Goal: Task Accomplishment & Management: Manage account settings

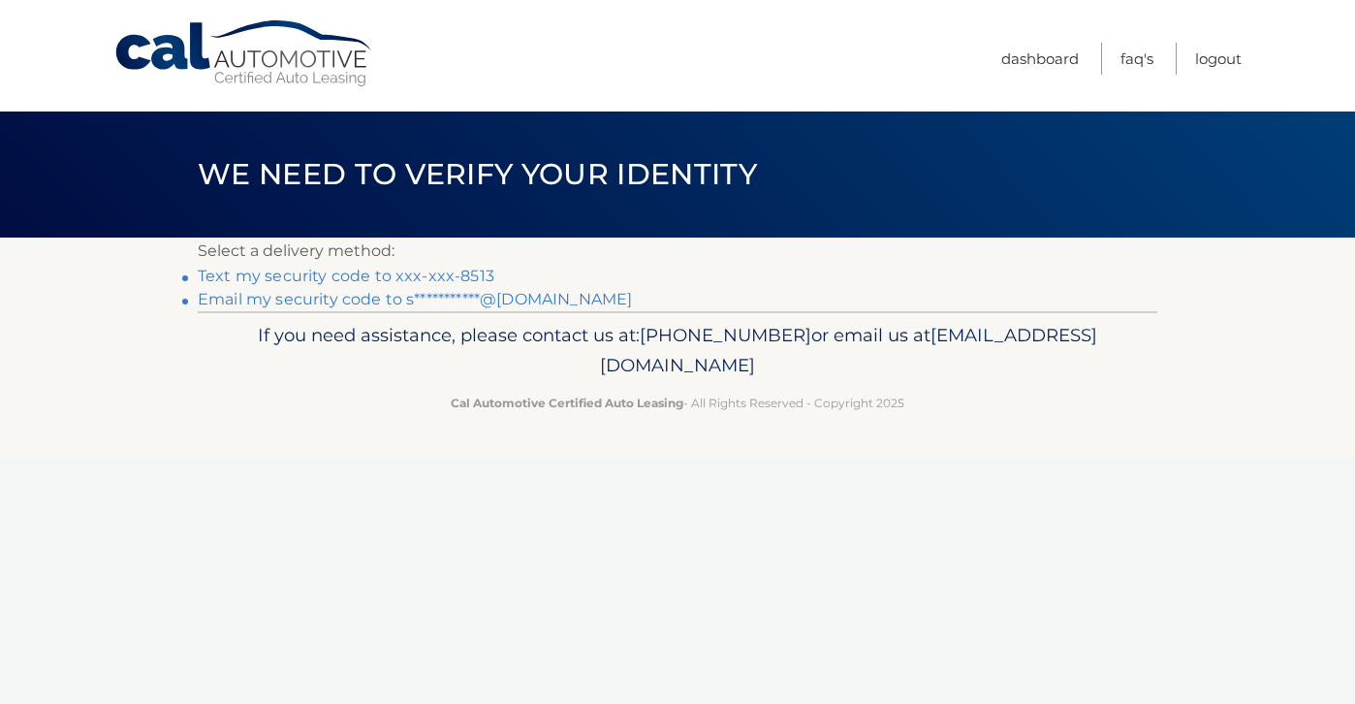
click at [454, 271] on link "Text my security code to xxx-xxx-8513" at bounding box center [346, 275] width 297 height 18
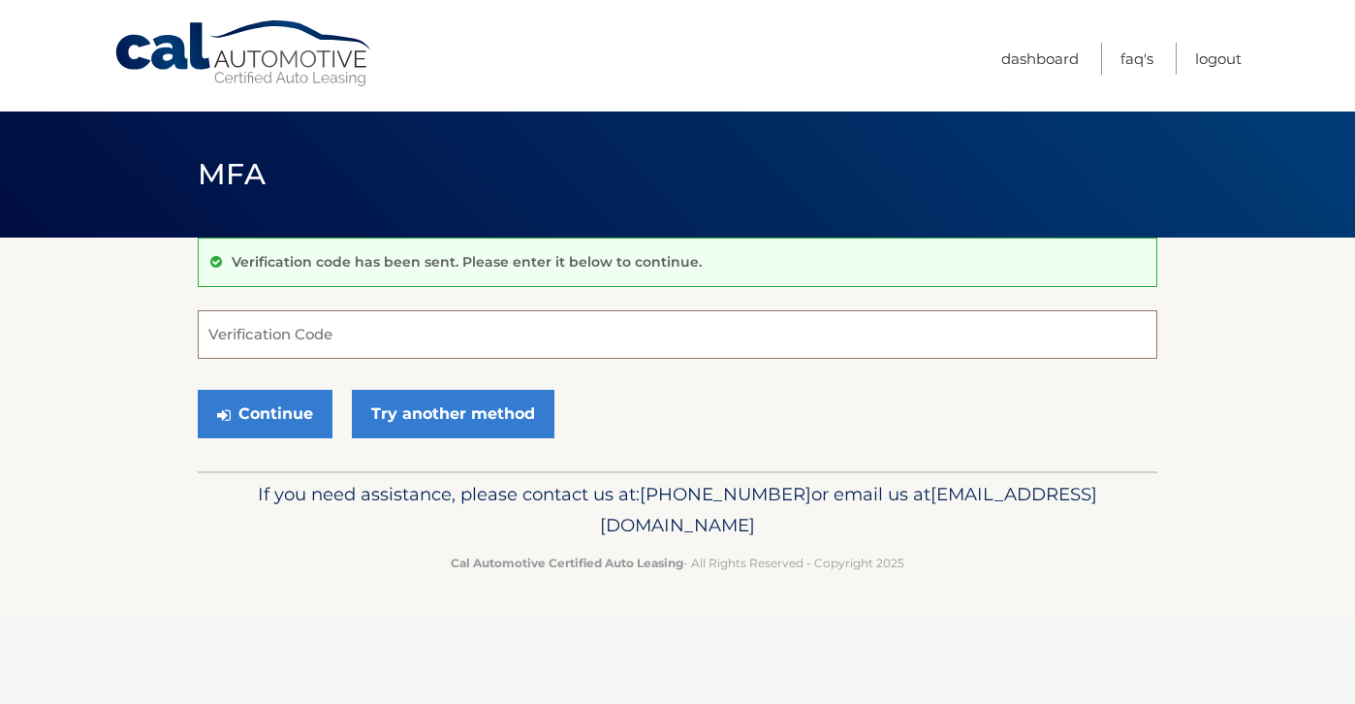
click at [417, 328] on input "Verification Code" at bounding box center [677, 334] width 959 height 48
type input "521721"
click at [260, 420] on button "Continue" at bounding box center [265, 414] width 135 height 48
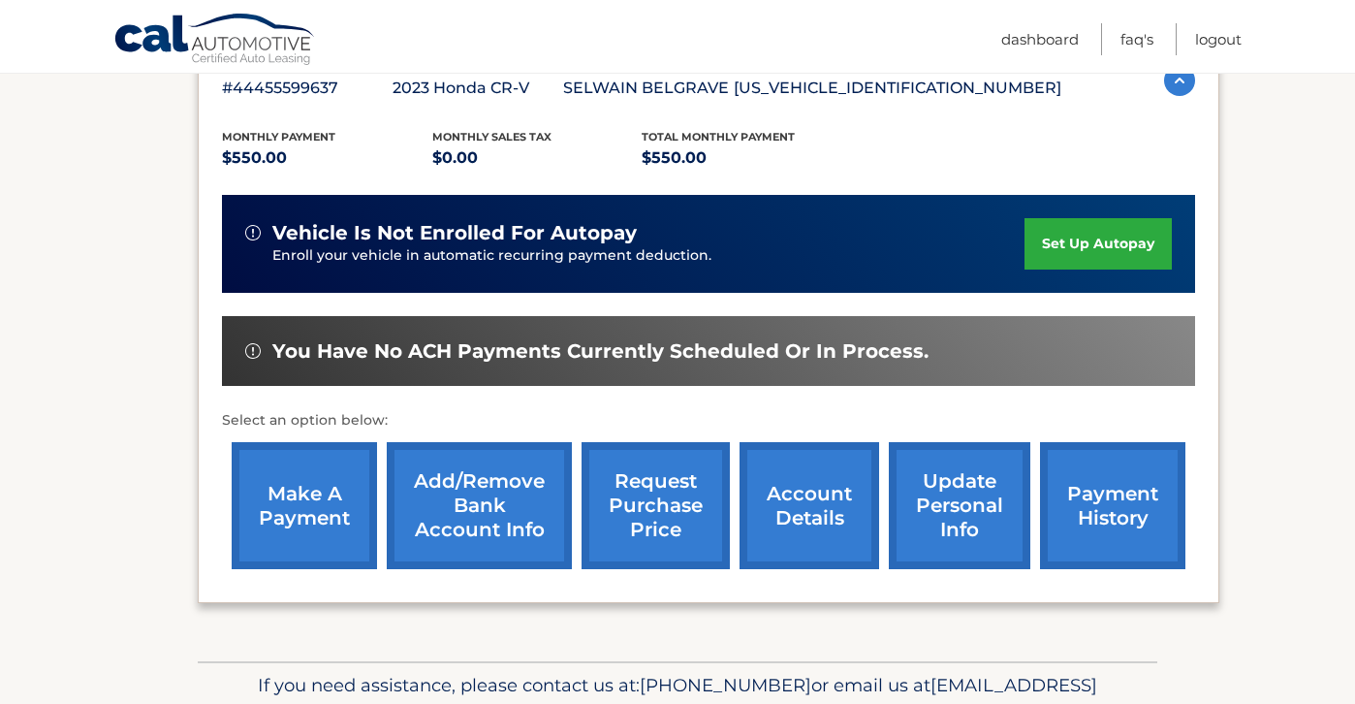
scroll to position [374, 0]
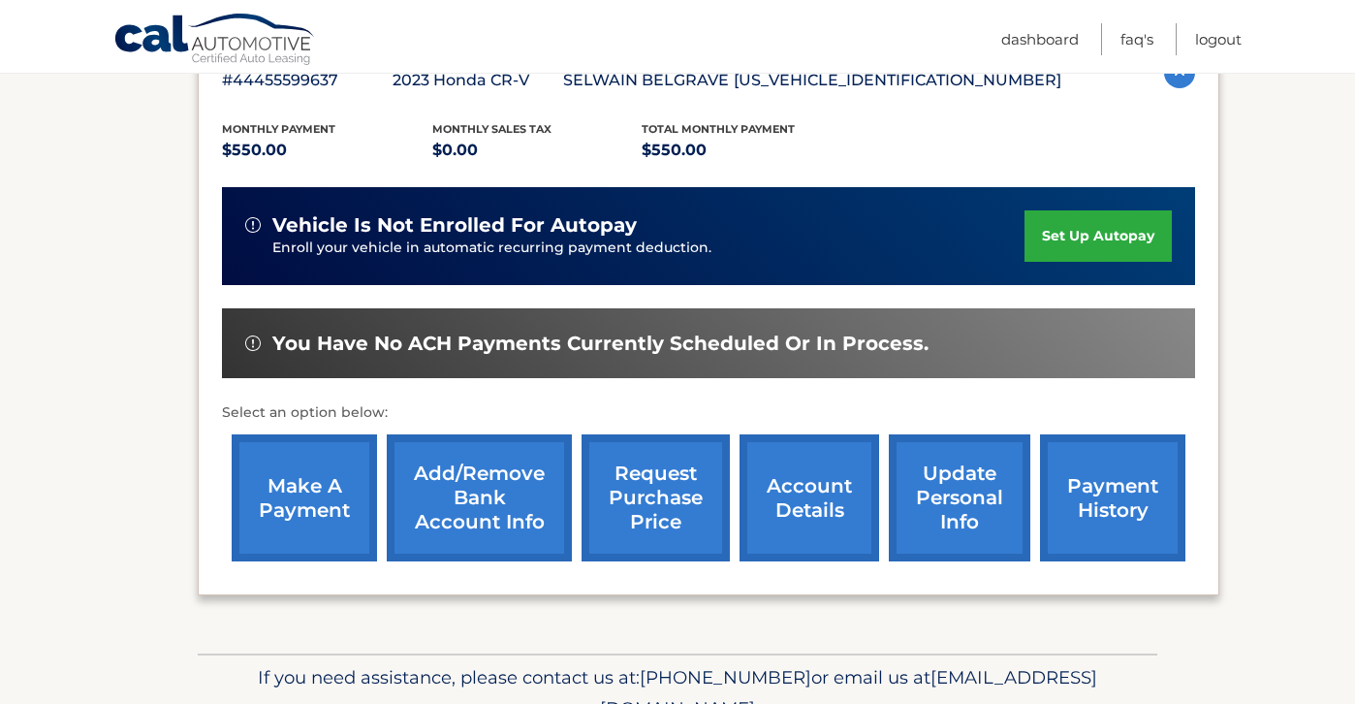
click at [270, 523] on link "make a payment" at bounding box center [304, 497] width 145 height 127
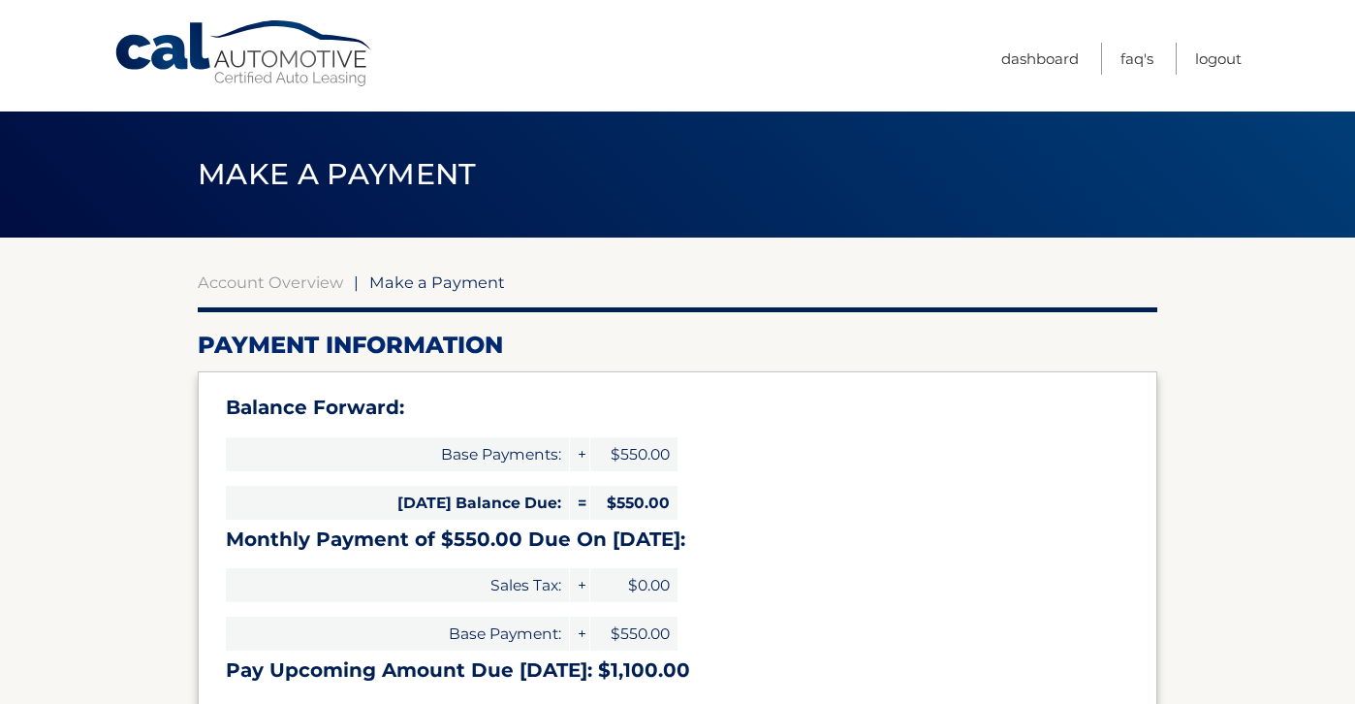
select select "NTFmOTI5MzktYTAxNS00OGVlLWE1OGEtYzNiOGJhMTEwOWU4"
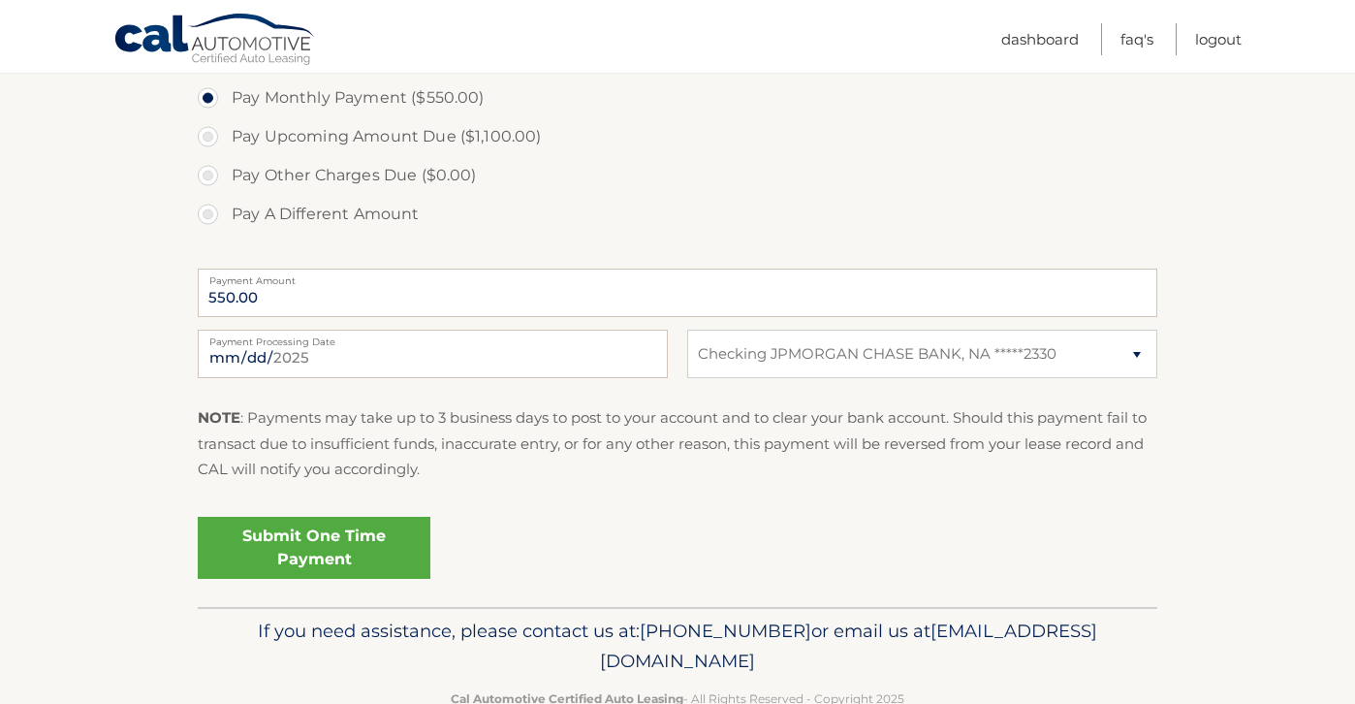
scroll to position [715, 0]
click at [317, 552] on link "Submit One Time Payment" at bounding box center [314, 546] width 233 height 62
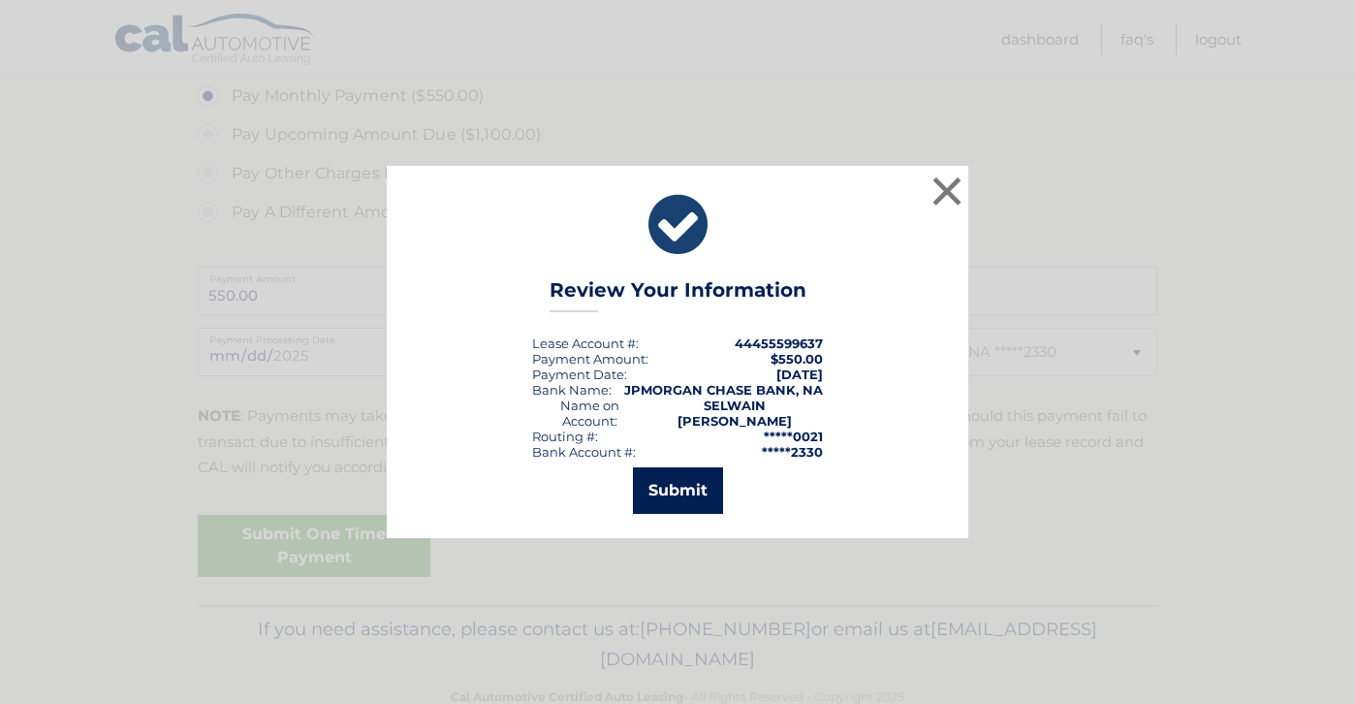
click at [684, 497] on button "Submit" at bounding box center [678, 490] width 90 height 47
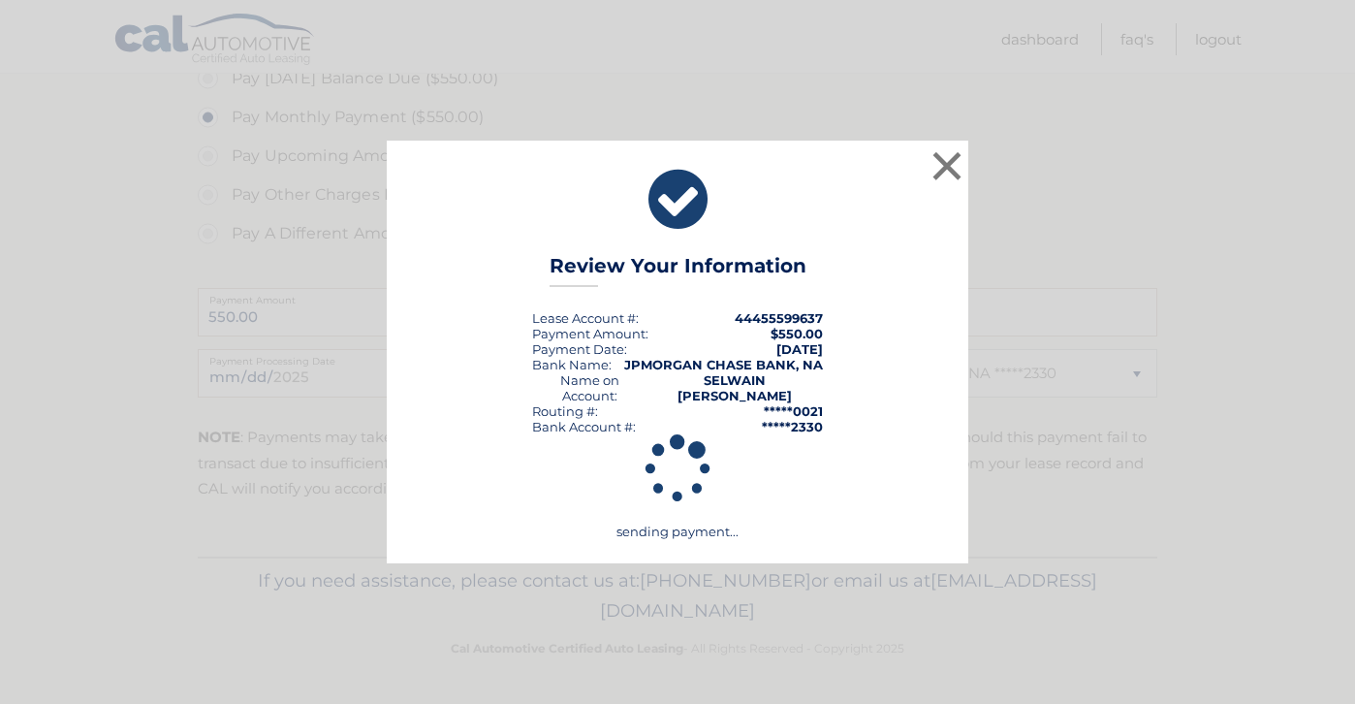
scroll to position [694, 0]
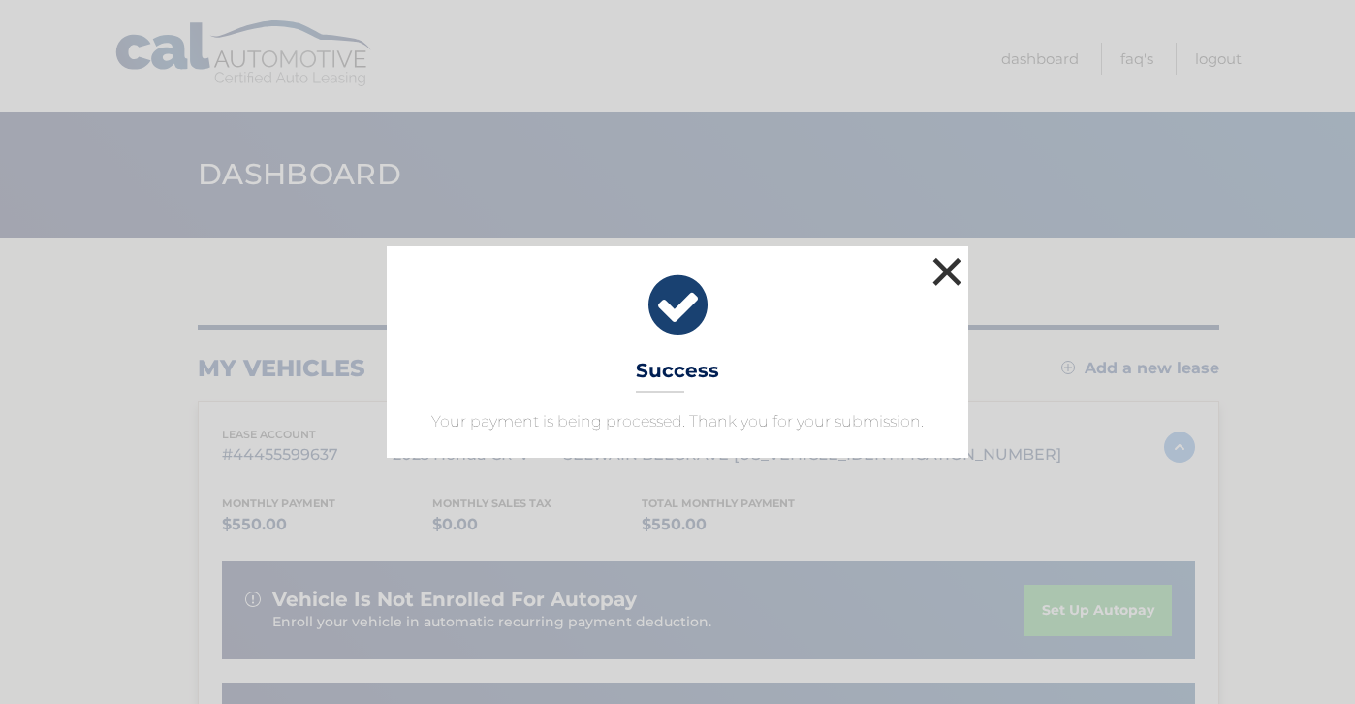
click at [947, 283] on button "×" at bounding box center [946, 271] width 39 height 39
